Goal: Obtain resource: Obtain resource

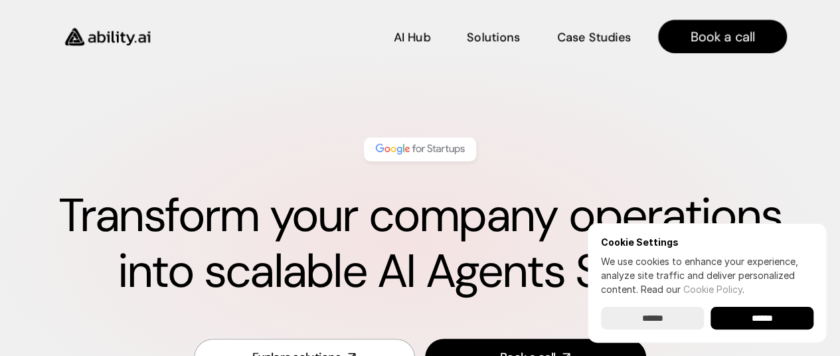
click at [410, 152] on img at bounding box center [420, 149] width 94 height 17
click at [499, 37] on p "Solutions" at bounding box center [493, 35] width 50 height 17
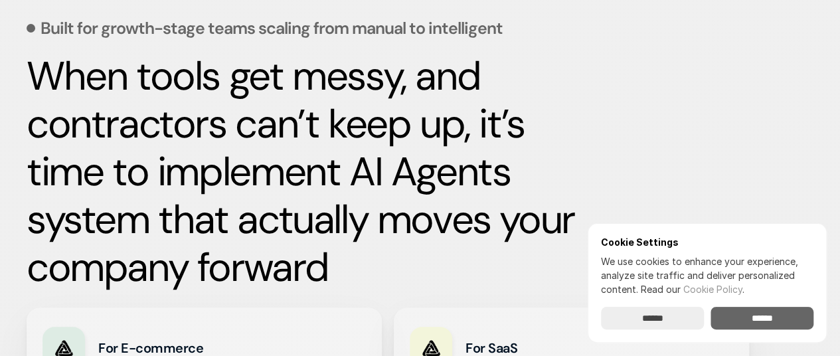
scroll to position [601, 0]
click at [744, 328] on input "******" at bounding box center [761, 318] width 103 height 23
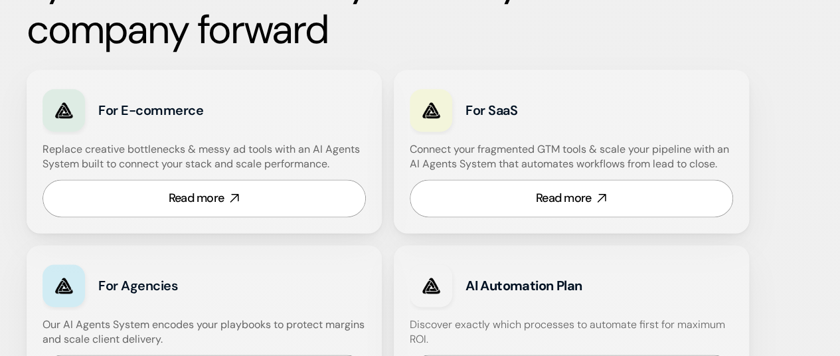
scroll to position [839, 0]
click at [206, 200] on div "Read more" at bounding box center [197, 197] width 56 height 17
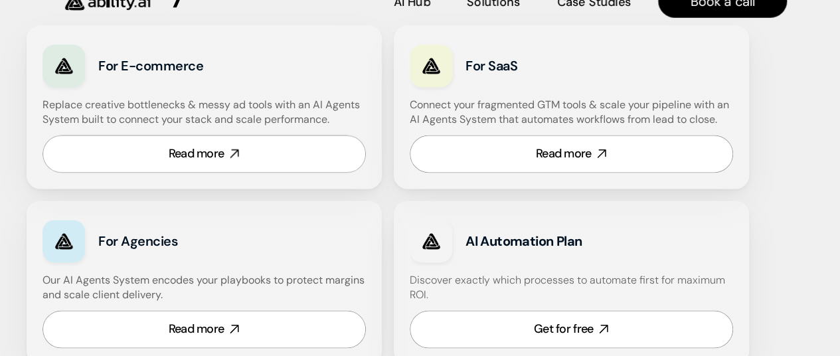
scroll to position [987, 0]
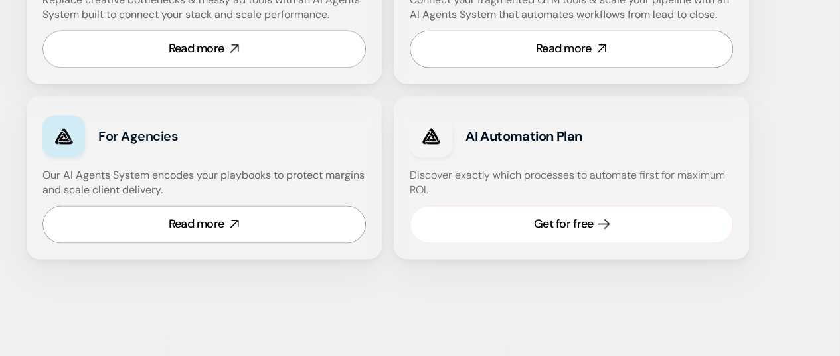
click at [462, 215] on link "Get for free" at bounding box center [571, 224] width 323 height 38
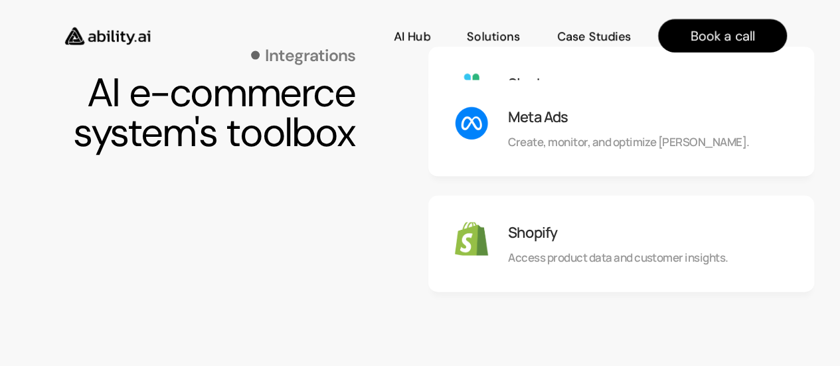
scroll to position [1293, 0]
click at [478, 130] on img at bounding box center [471, 124] width 33 height 33
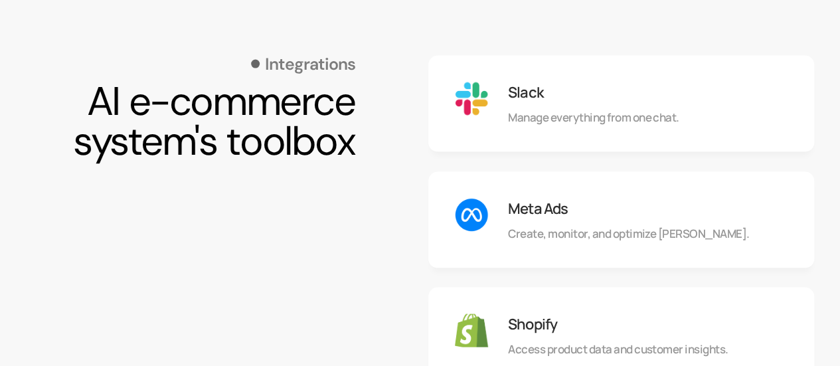
click at [467, 218] on img at bounding box center [471, 214] width 33 height 33
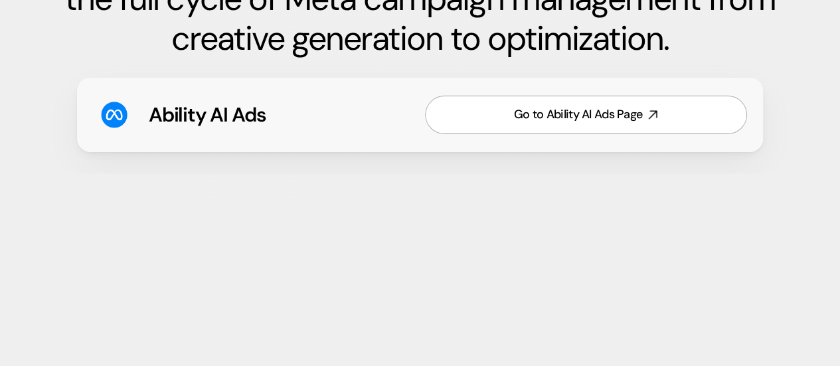
scroll to position [2150, 0]
click at [535, 114] on div "Go to Ability AI Ads Page" at bounding box center [578, 114] width 128 height 17
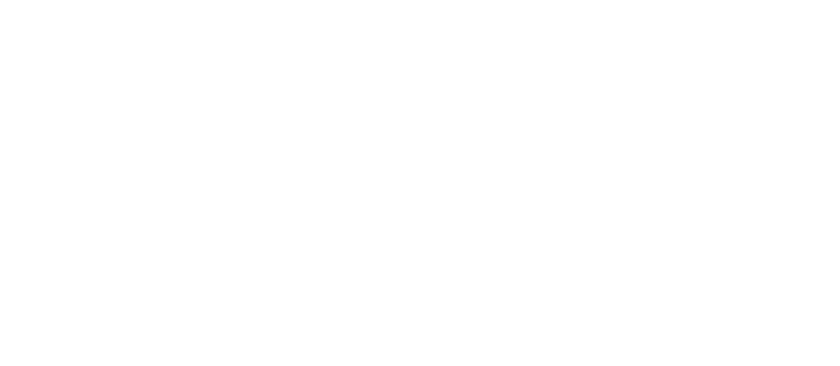
scroll to position [181, 0]
